Goal: Information Seeking & Learning: Learn about a topic

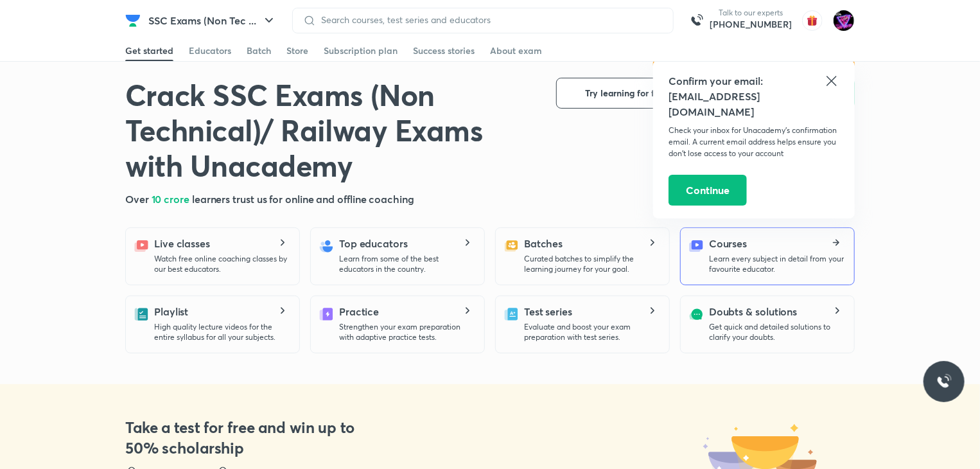
click at [783, 261] on p "Learn every subject in detail from your favourite educator." at bounding box center [776, 264] width 135 height 21
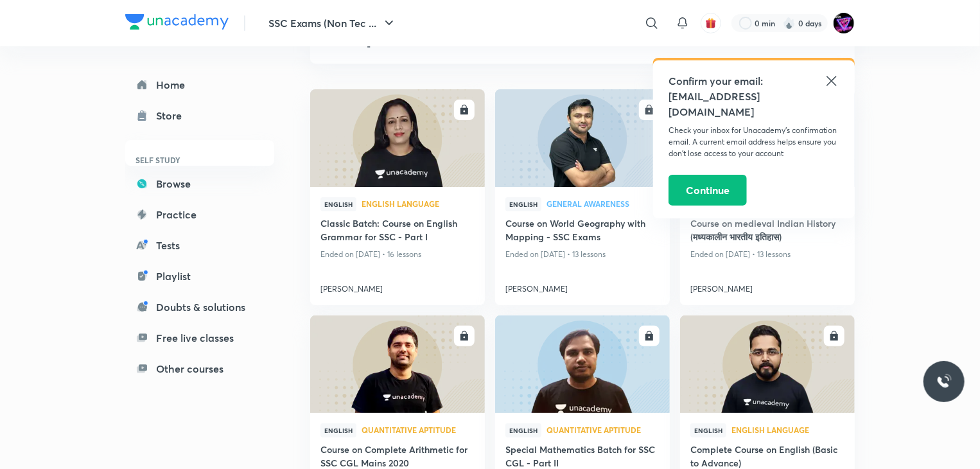
scroll to position [101, 0]
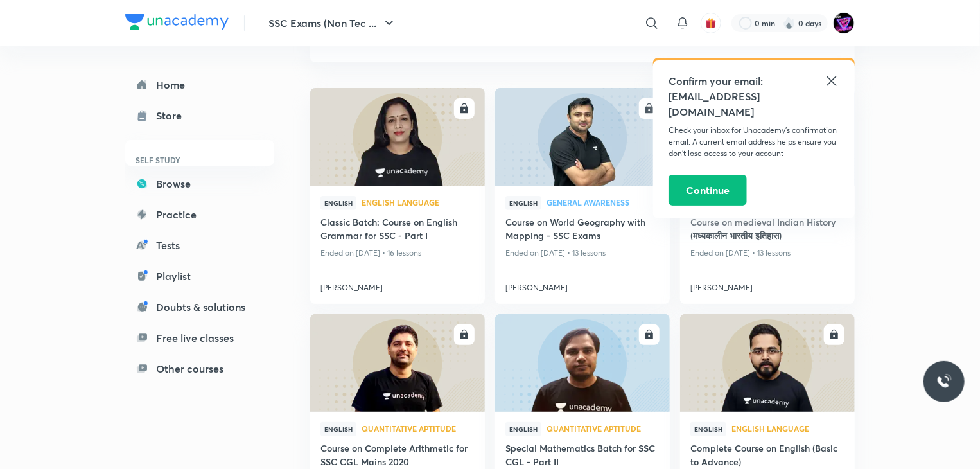
click at [837, 78] on icon at bounding box center [831, 80] width 15 height 15
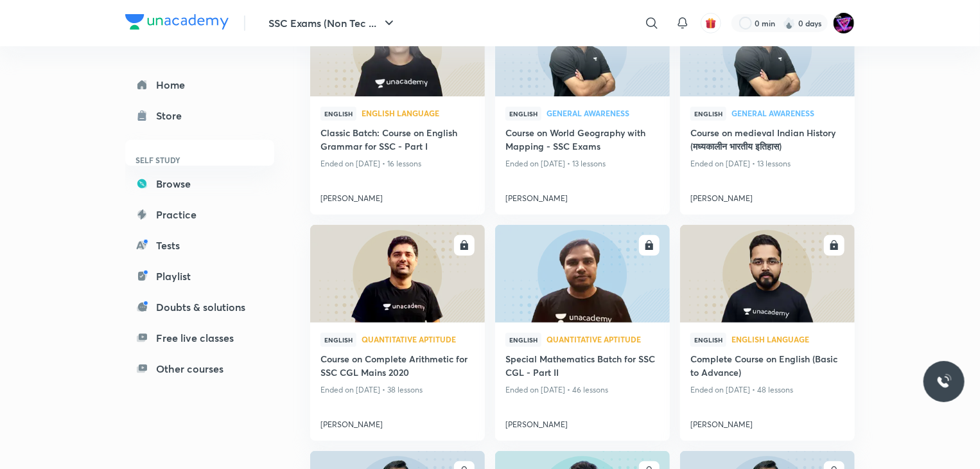
scroll to position [0, 0]
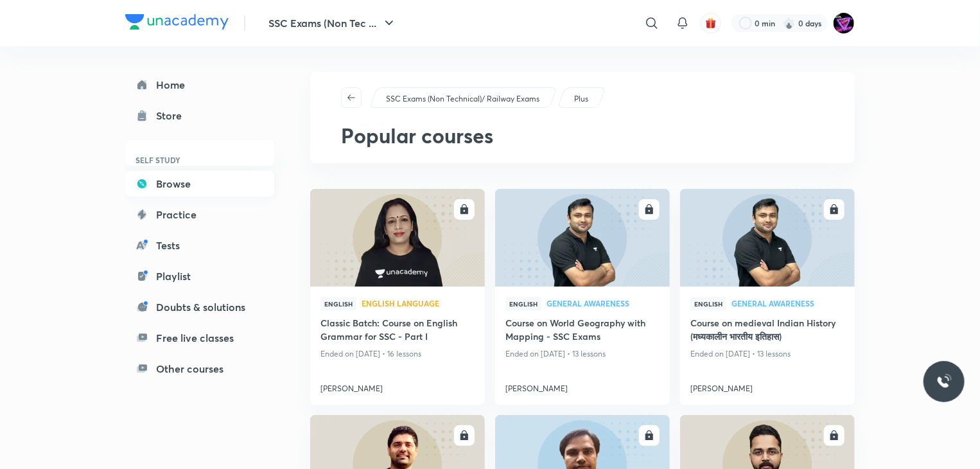
click at [239, 186] on link "Browse" at bounding box center [199, 184] width 149 height 26
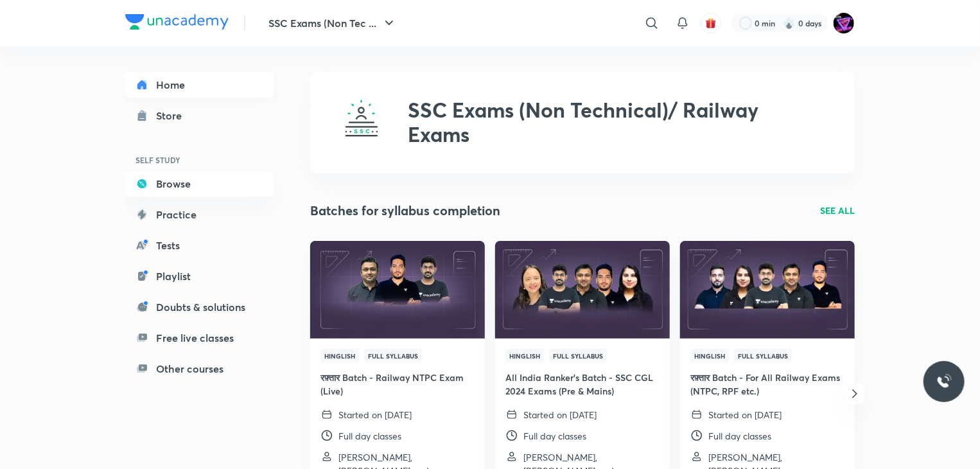
click at [171, 75] on link "Home" at bounding box center [199, 85] width 149 height 26
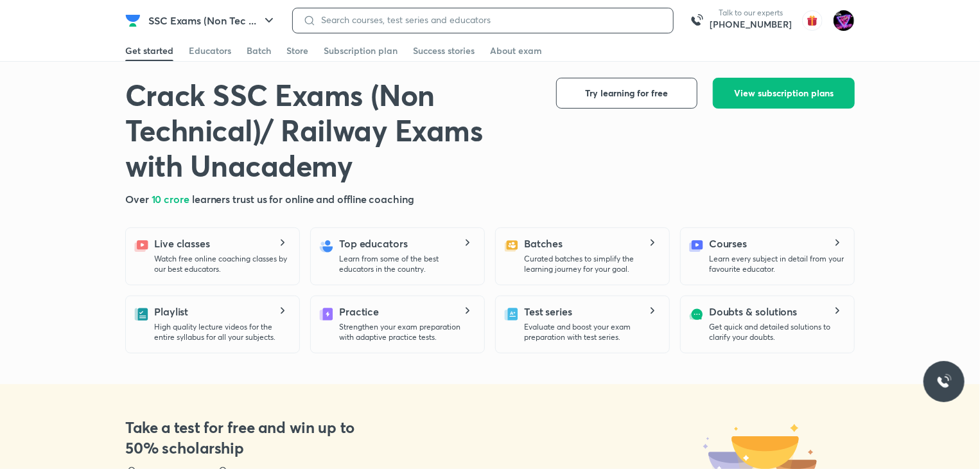
click at [545, 19] on input at bounding box center [489, 20] width 347 height 10
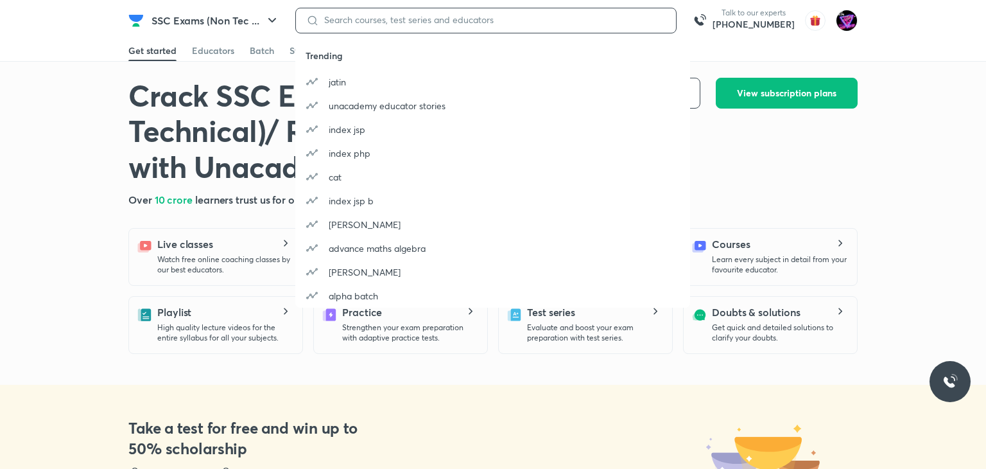
type input "a"
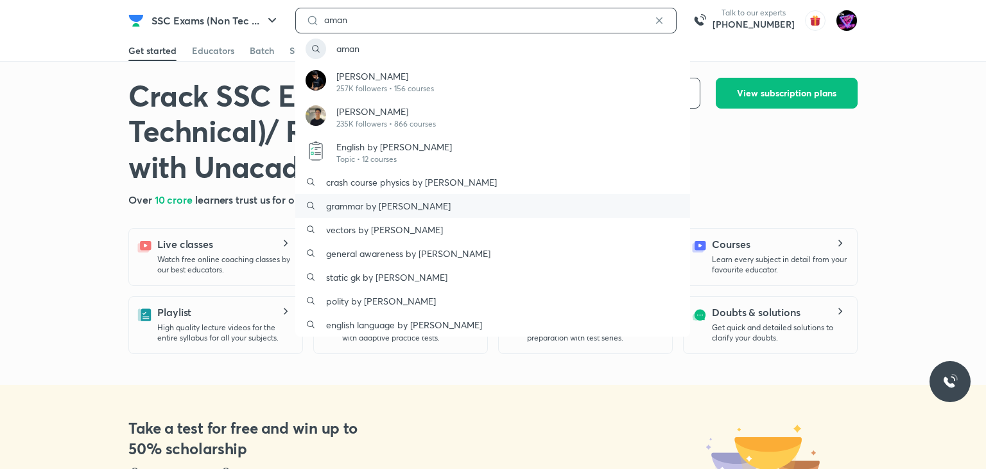
type input "aman"
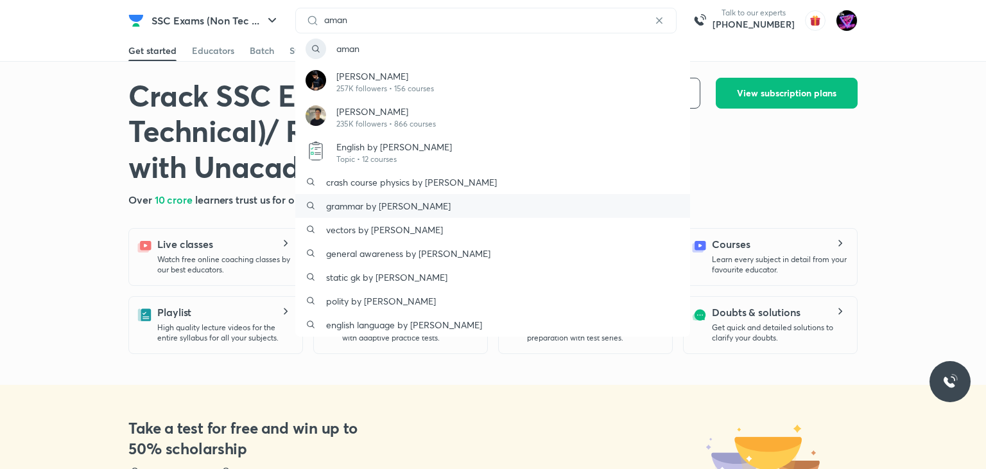
click at [410, 200] on p "grammar by aman vashishth sir" at bounding box center [388, 205] width 125 height 13
